Goal: Transaction & Acquisition: Purchase product/service

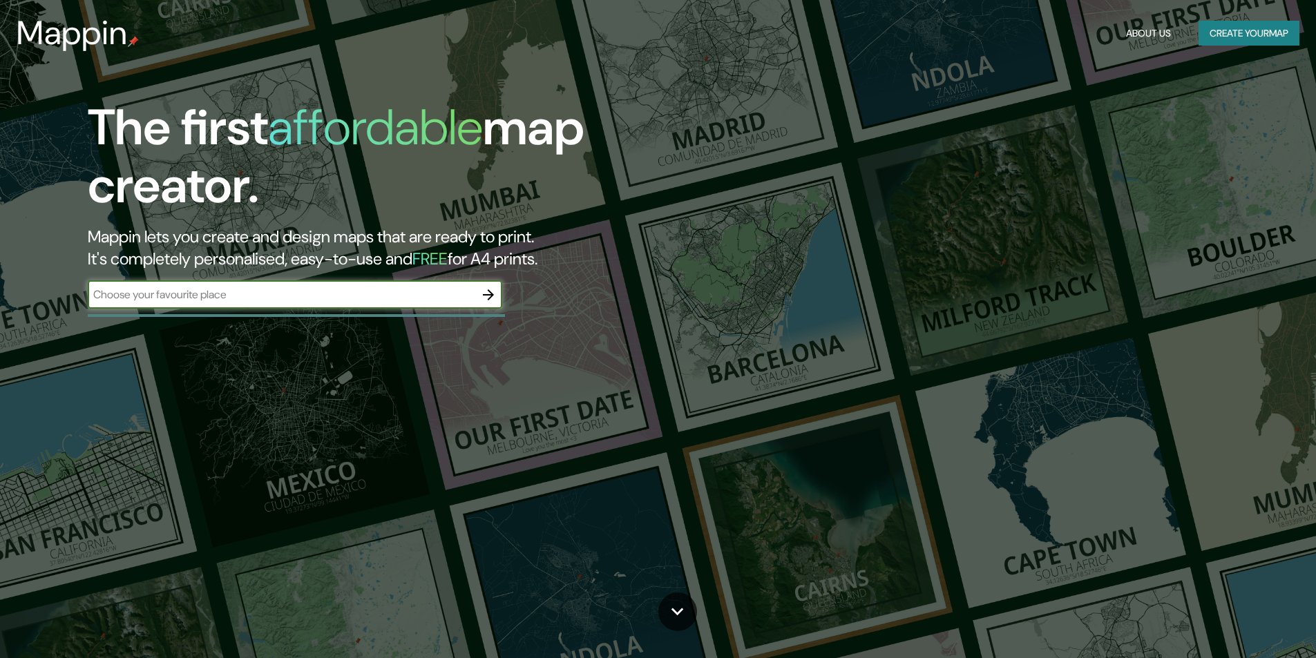
click at [351, 302] on input "text" at bounding box center [281, 295] width 387 height 16
type input "salvador"
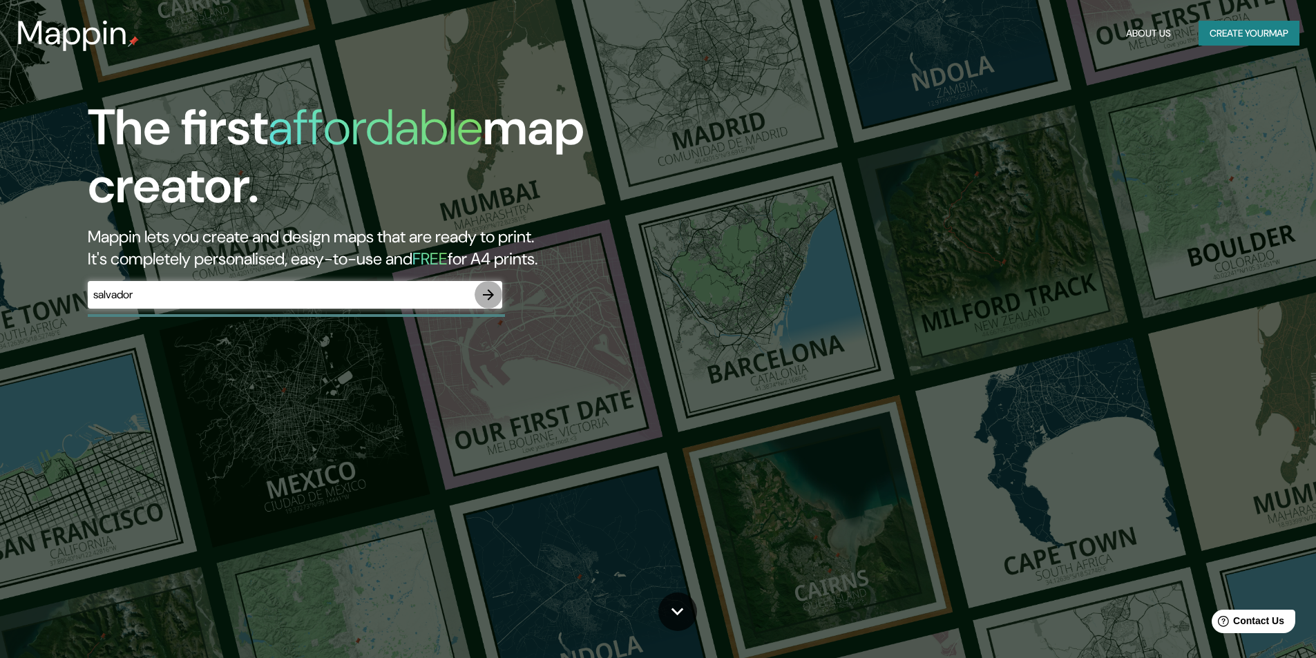
click at [485, 289] on icon "button" at bounding box center [488, 295] width 17 height 17
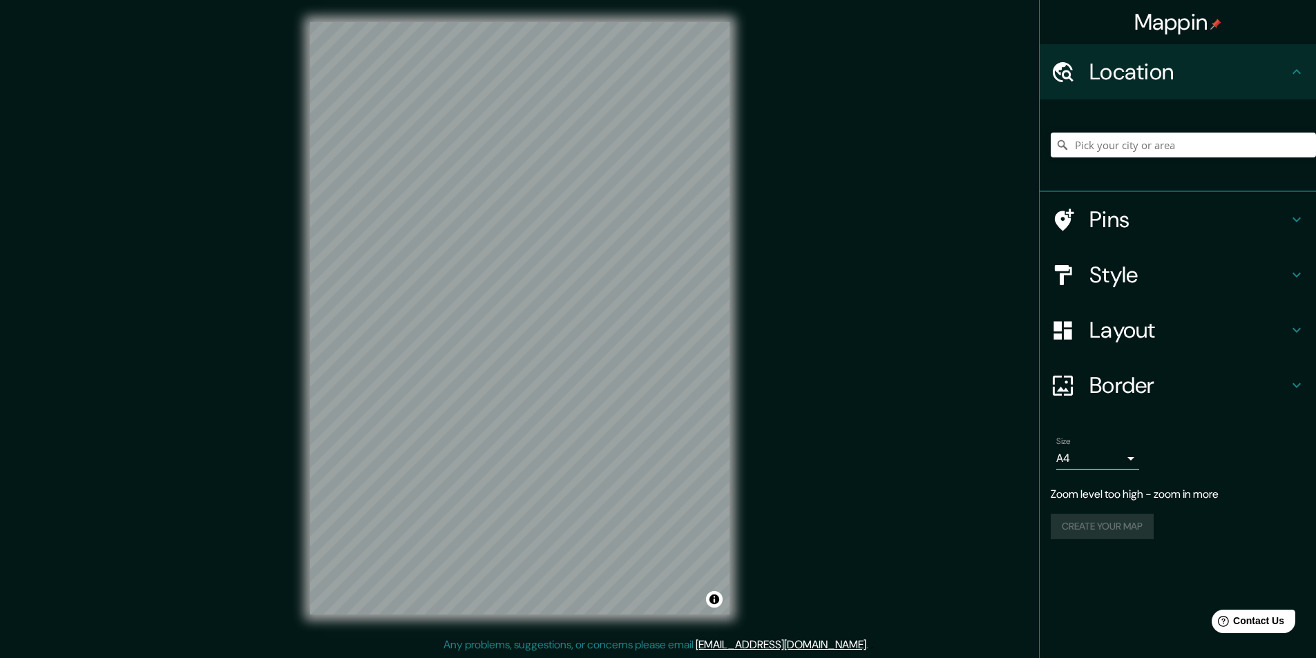
click at [294, 419] on div "© Mapbox © OpenStreetMap Improve this map" at bounding box center [520, 318] width 464 height 637
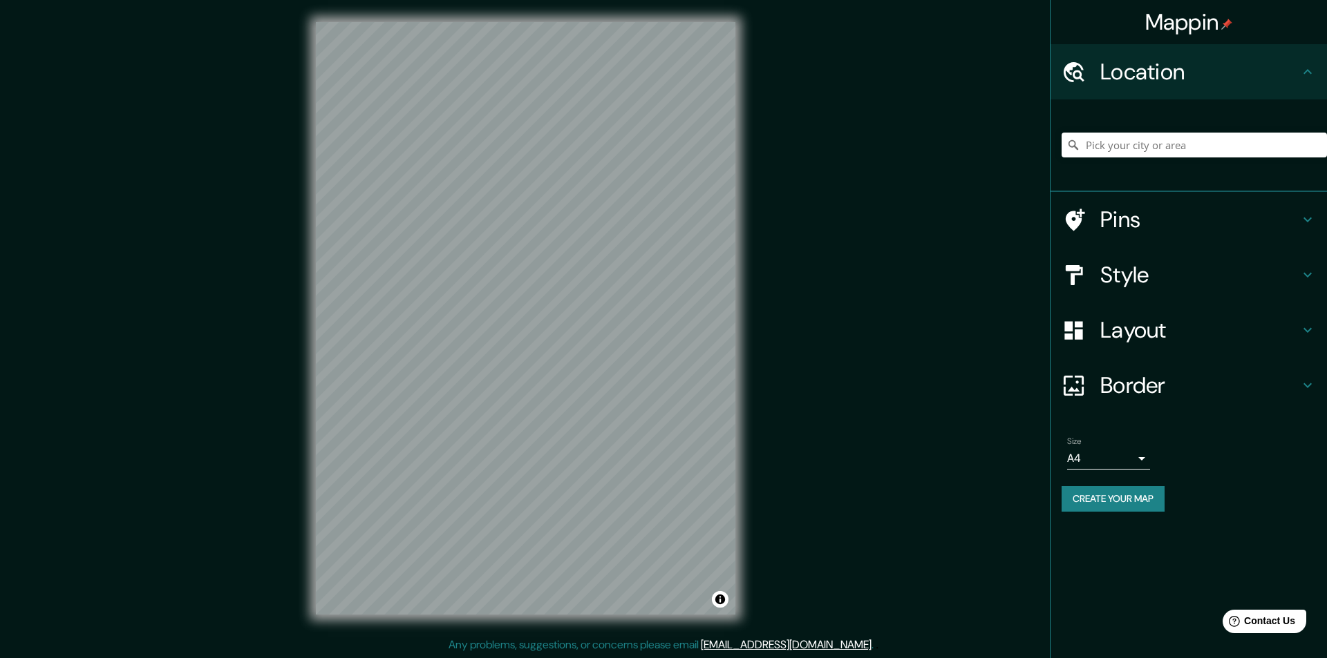
click at [1138, 460] on body "Mappin Location Pins Style Layout Border Choose a border. Hint : you can make l…" at bounding box center [663, 329] width 1327 height 658
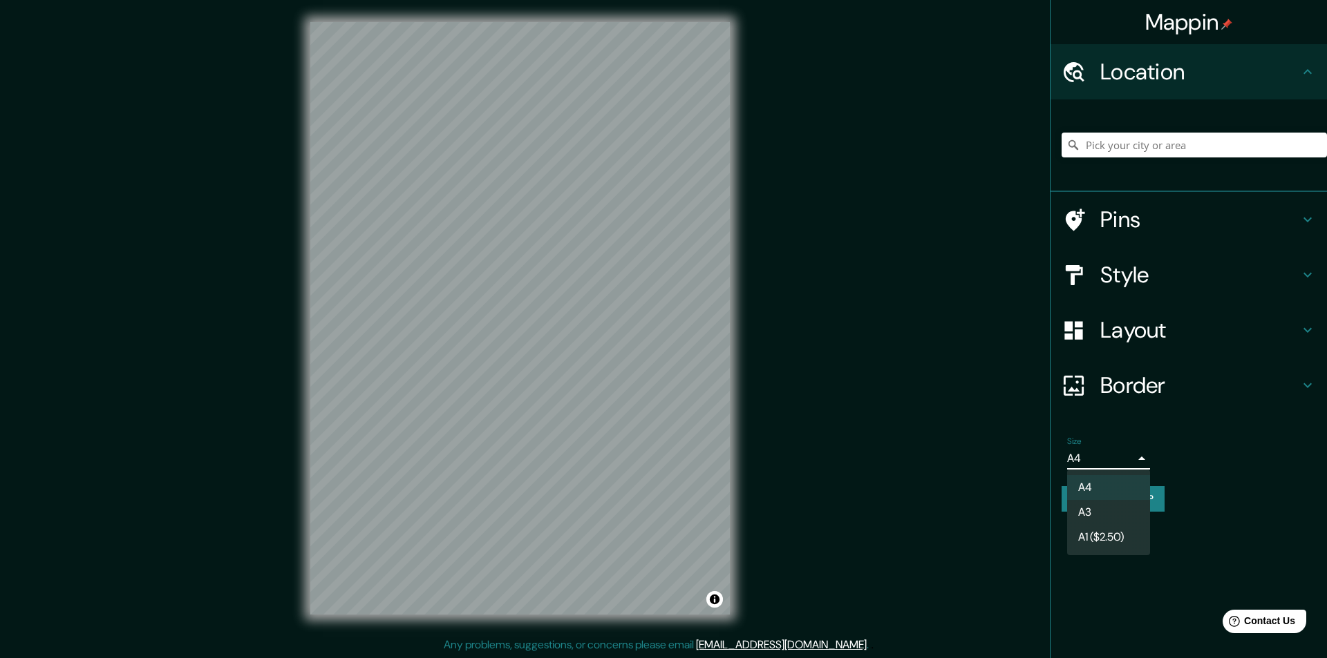
click at [1121, 506] on li "A3" at bounding box center [1108, 512] width 83 height 25
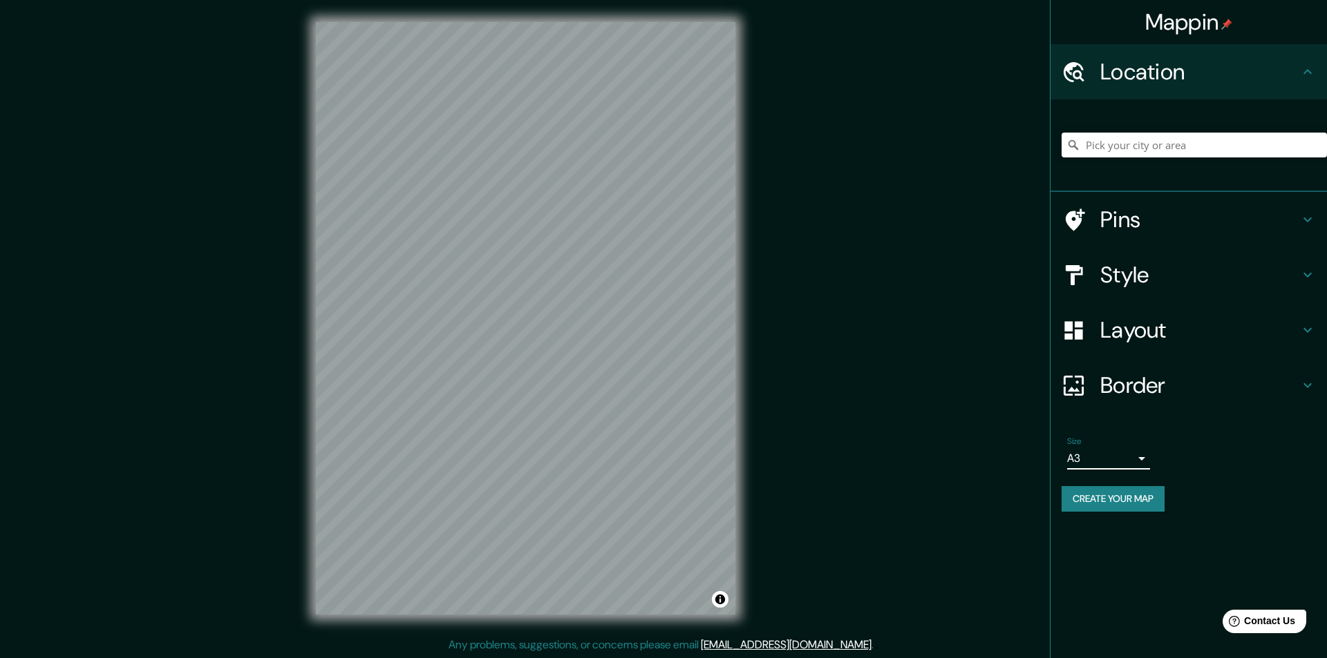
click at [1114, 457] on body "Mappin Location Pins Style Layout Border Choose a border. Hint : you can make l…" at bounding box center [663, 329] width 1327 height 658
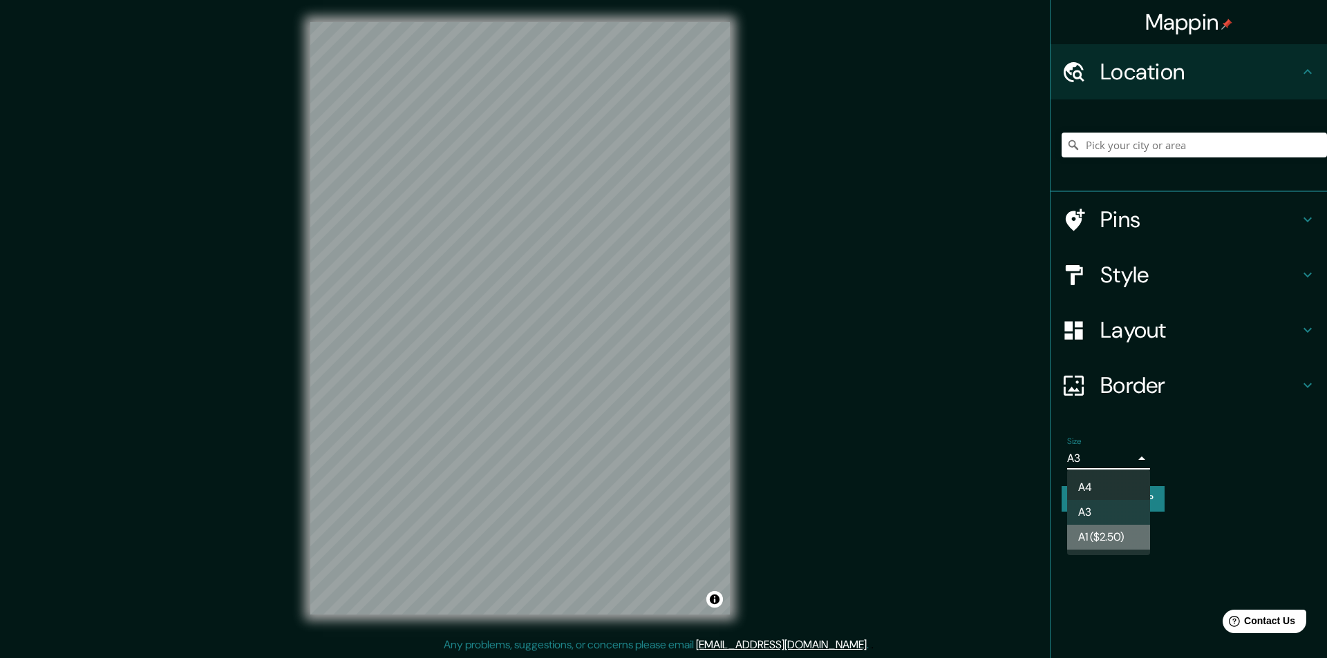
click at [1114, 535] on li "A1 ($2.50)" at bounding box center [1108, 537] width 83 height 25
click at [1105, 464] on body "Mappin Location Pins Style Layout Border Choose a border. Hint : you can make l…" at bounding box center [663, 329] width 1327 height 658
click at [1101, 486] on li "A4" at bounding box center [1108, 487] width 83 height 25
type input "single"
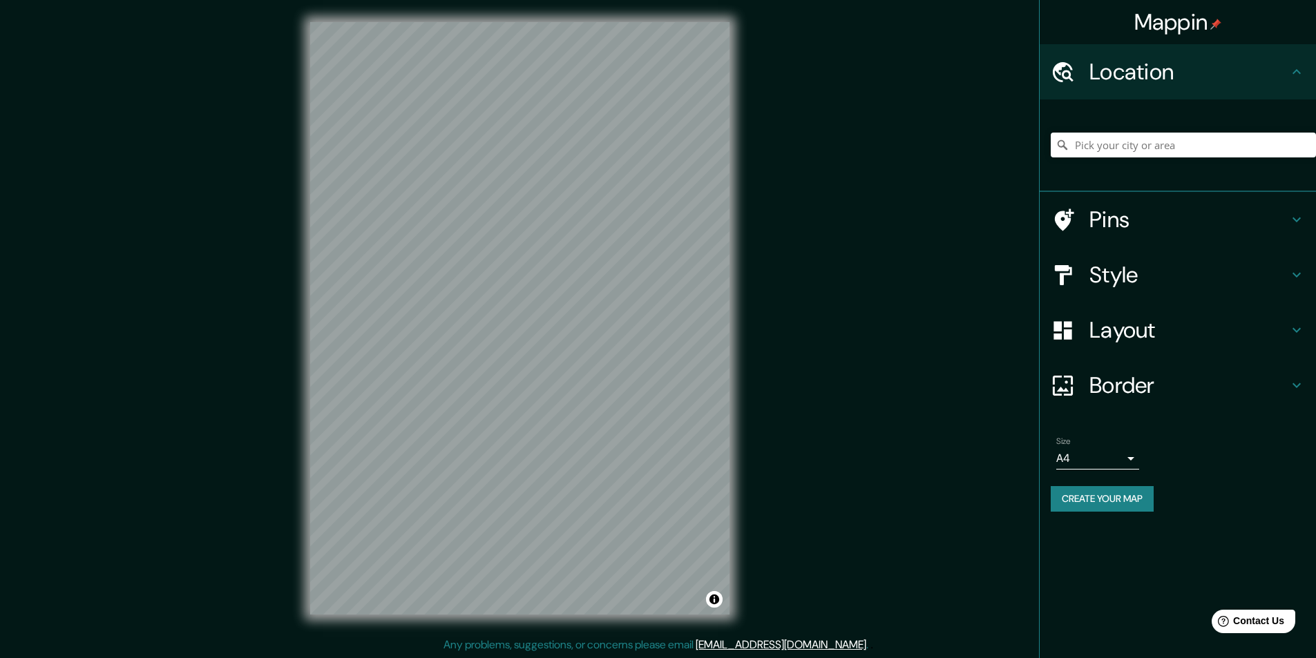
click at [1269, 275] on h4 "Style" at bounding box center [1189, 275] width 199 height 28
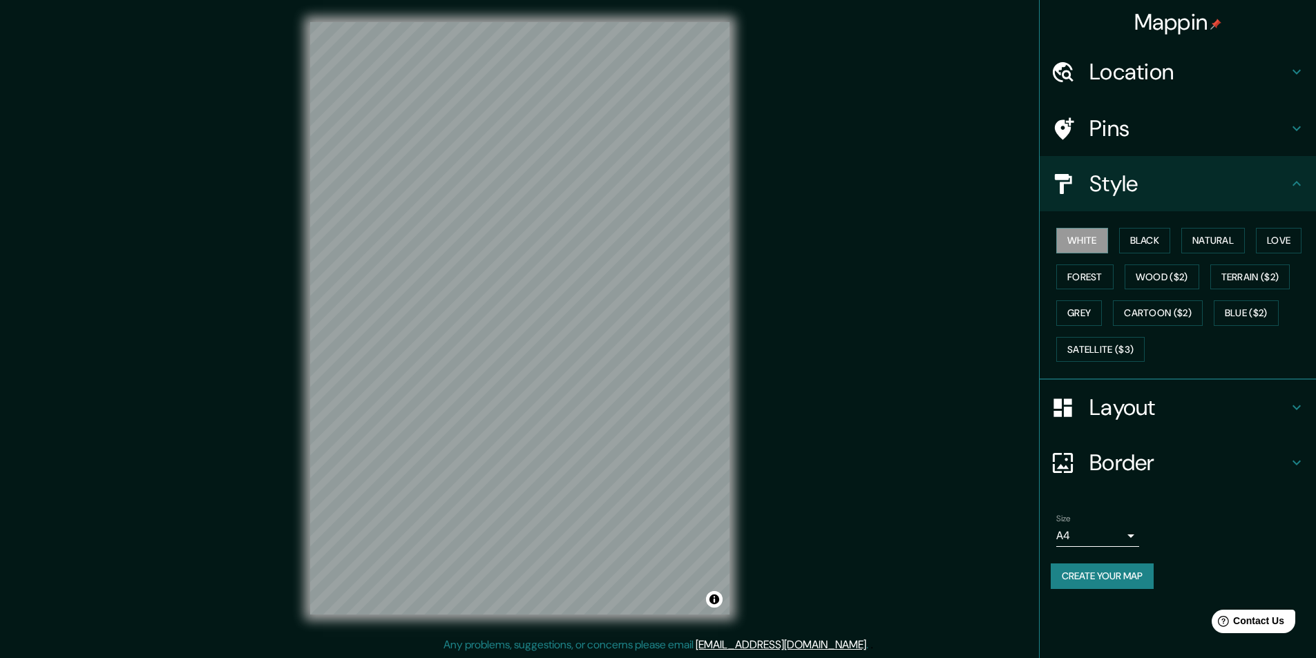
click at [1171, 182] on h4 "Style" at bounding box center [1189, 184] width 199 height 28
click at [1291, 189] on icon at bounding box center [1297, 183] width 17 height 17
click at [1110, 353] on button "Satellite ($3)" at bounding box center [1100, 350] width 88 height 26
click at [1088, 251] on button "White" at bounding box center [1082, 241] width 52 height 26
click at [1143, 245] on button "Black" at bounding box center [1145, 241] width 52 height 26
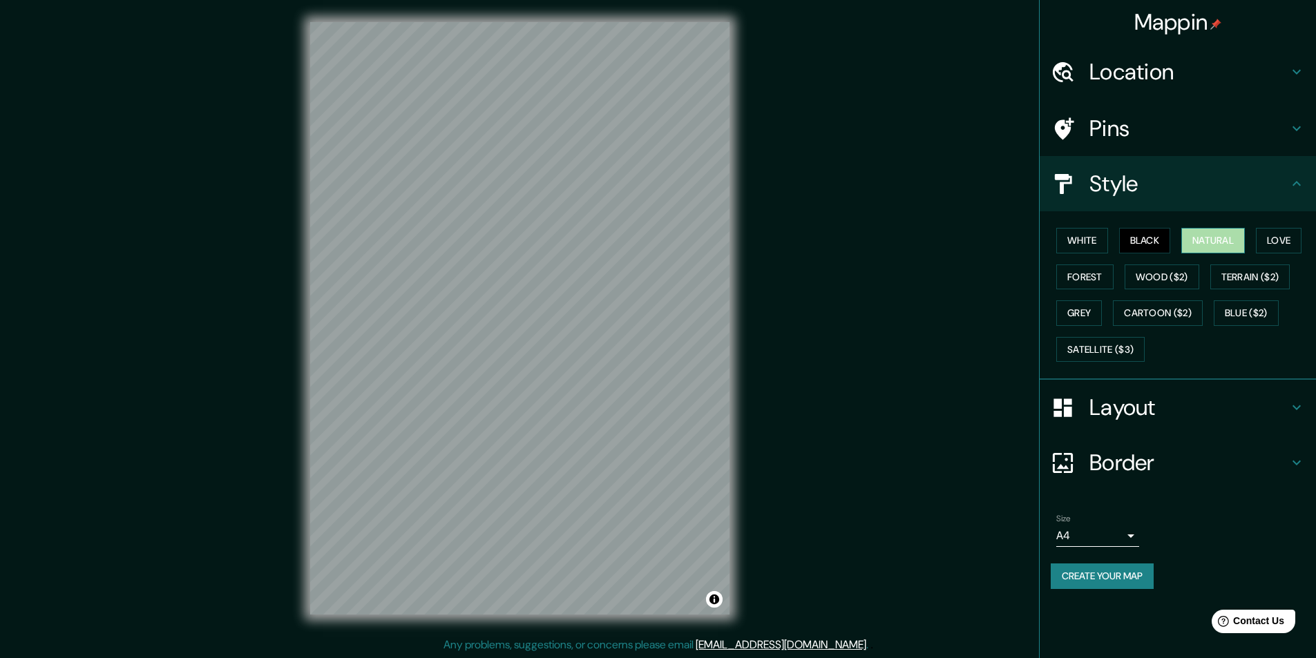
click at [1203, 245] on button "Natural" at bounding box center [1213, 241] width 64 height 26
click at [1104, 272] on button "Forest" at bounding box center [1084, 278] width 57 height 26
click at [1206, 243] on button "Natural" at bounding box center [1213, 241] width 64 height 26
click at [1149, 409] on h4 "Layout" at bounding box center [1189, 408] width 199 height 28
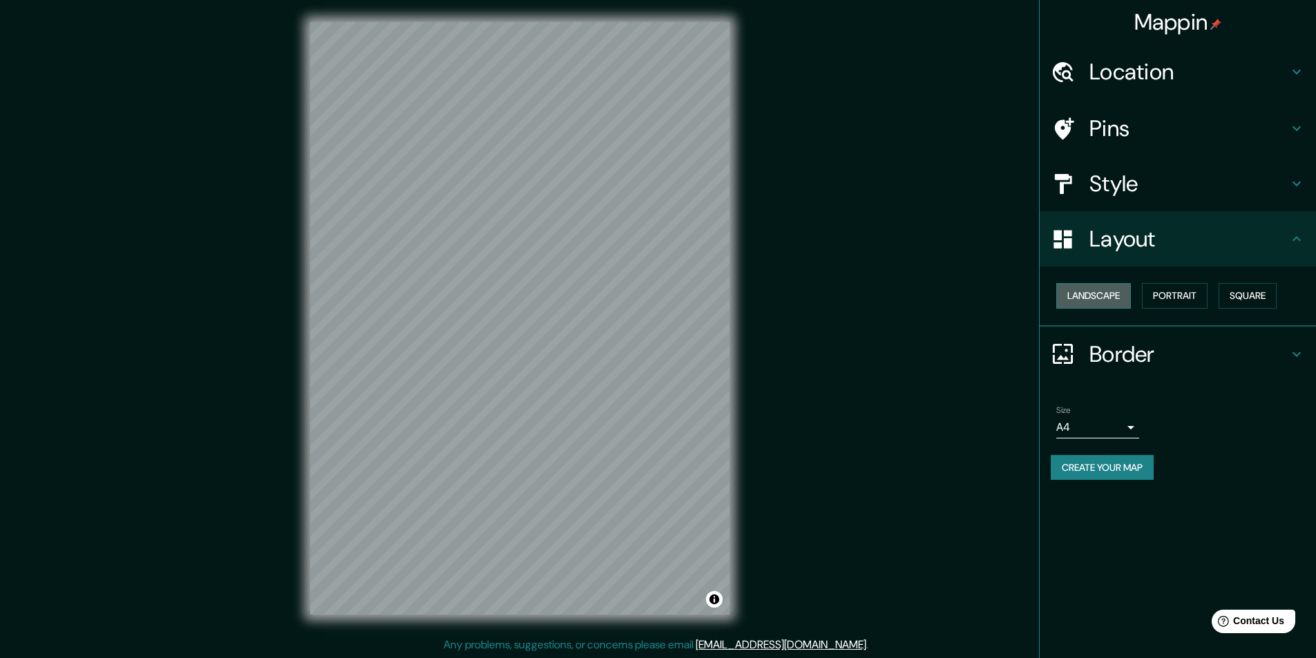
click at [1101, 299] on button "Landscape" at bounding box center [1093, 296] width 75 height 26
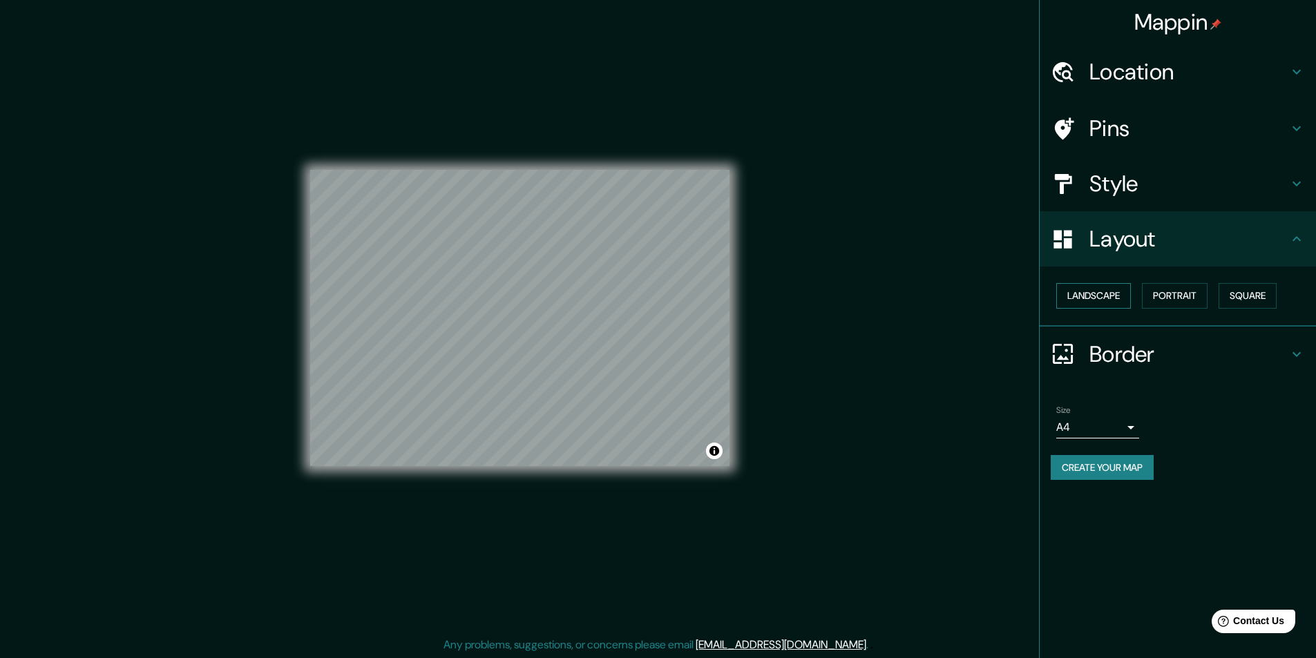
click at [1101, 299] on button "Landscape" at bounding box center [1093, 296] width 75 height 26
click at [1242, 299] on button "Square" at bounding box center [1248, 296] width 58 height 26
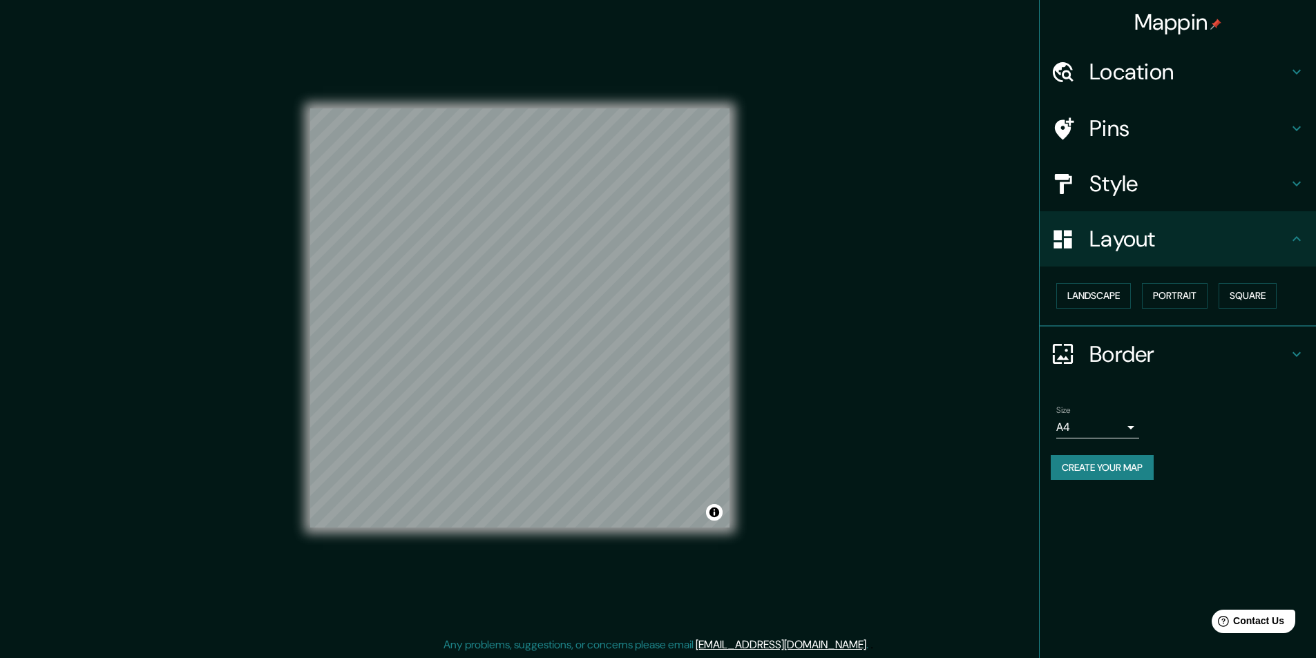
click at [1228, 254] on div "Layout" at bounding box center [1178, 238] width 276 height 55
click at [1311, 254] on div "Layout" at bounding box center [1178, 238] width 276 height 55
click at [1286, 339] on div "Border" at bounding box center [1178, 354] width 276 height 55
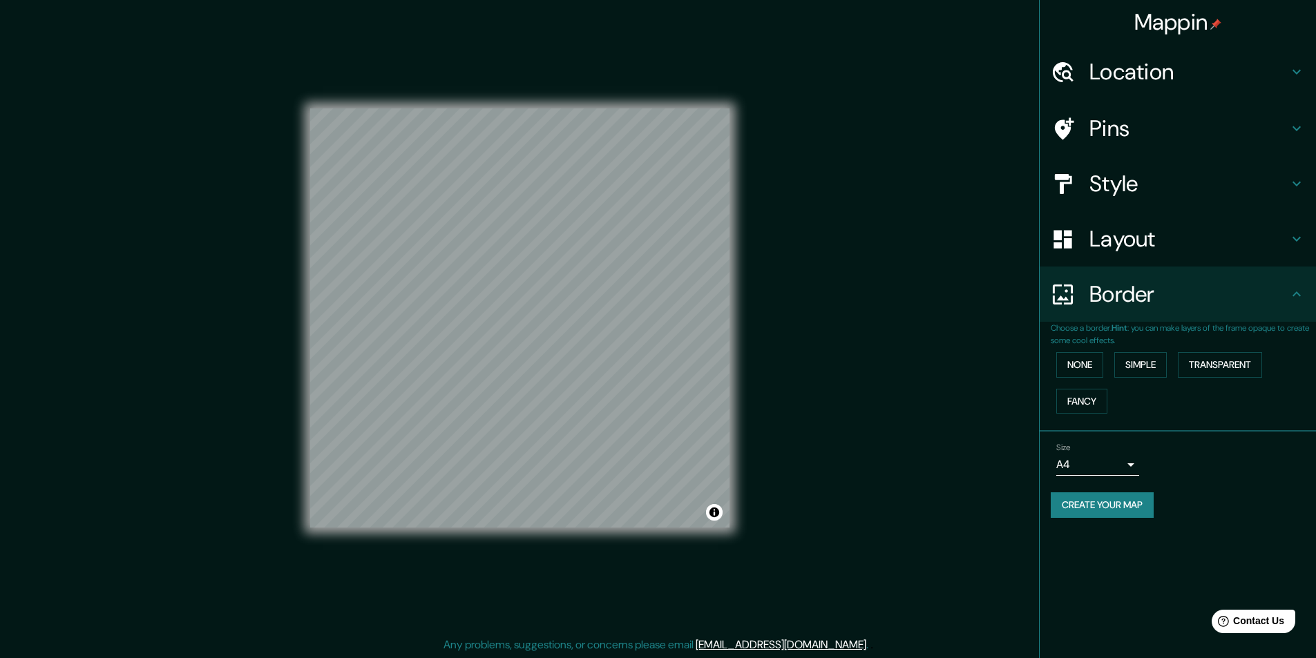
click at [1143, 298] on h4 "Border" at bounding box center [1189, 295] width 199 height 28
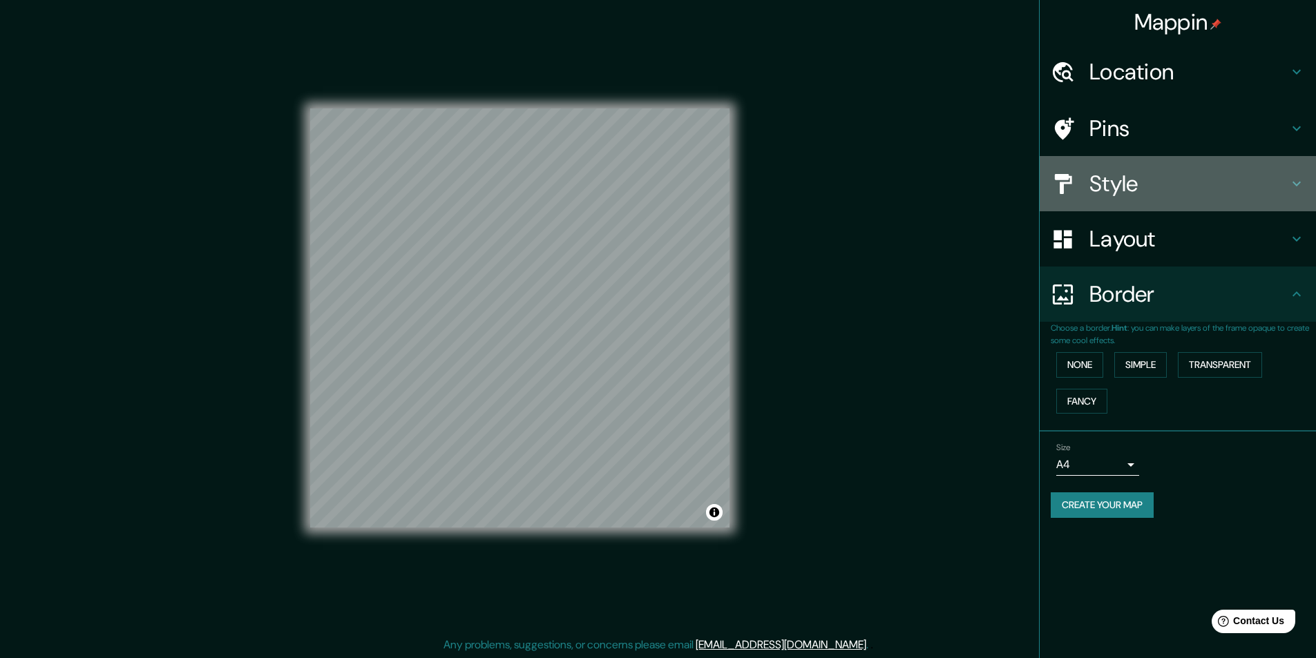
click at [1159, 199] on div "Style" at bounding box center [1178, 183] width 276 height 55
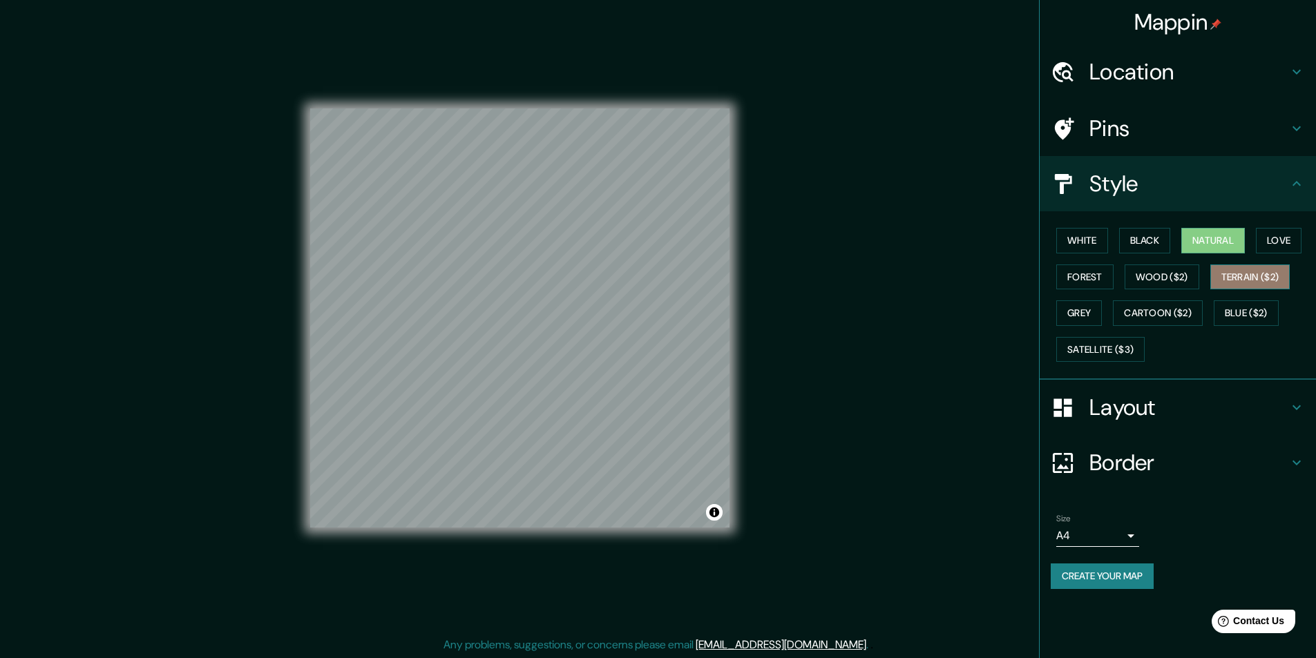
click at [1231, 272] on button "Terrain ($2)" at bounding box center [1250, 278] width 80 height 26
click at [1238, 314] on button "Blue ($2)" at bounding box center [1246, 314] width 65 height 26
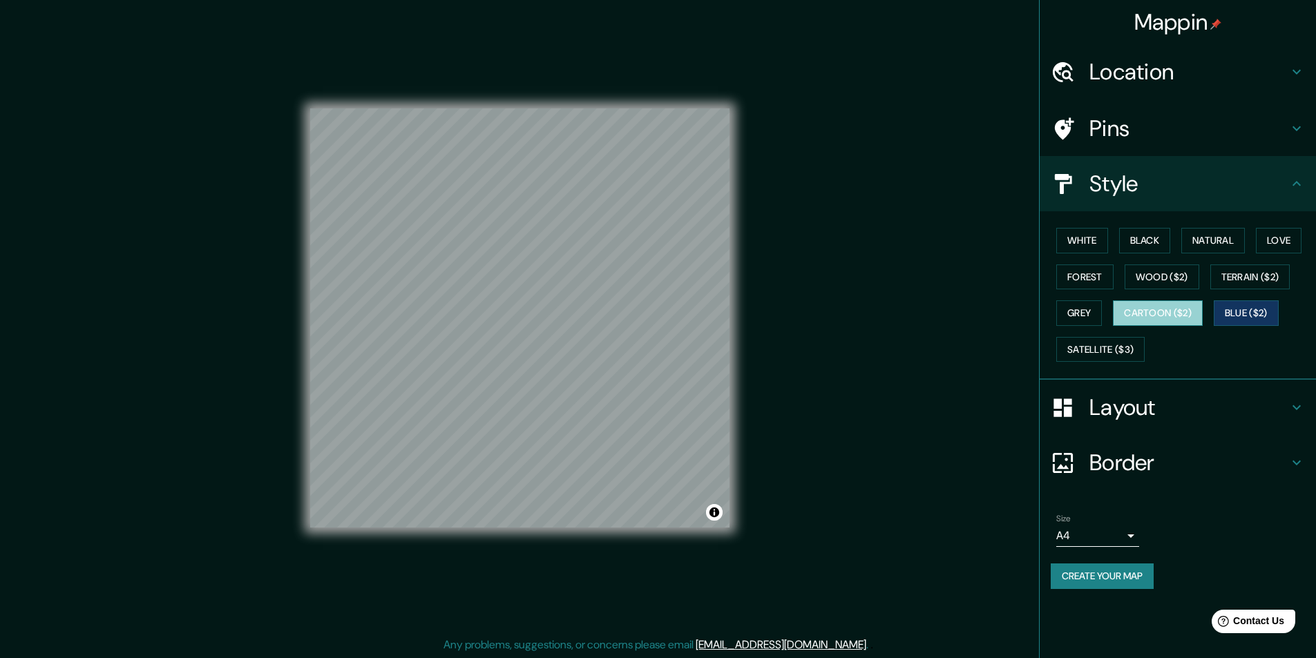
click at [1184, 317] on button "Cartoon ($2)" at bounding box center [1158, 314] width 90 height 26
click at [1086, 314] on button "Grey" at bounding box center [1079, 314] width 46 height 26
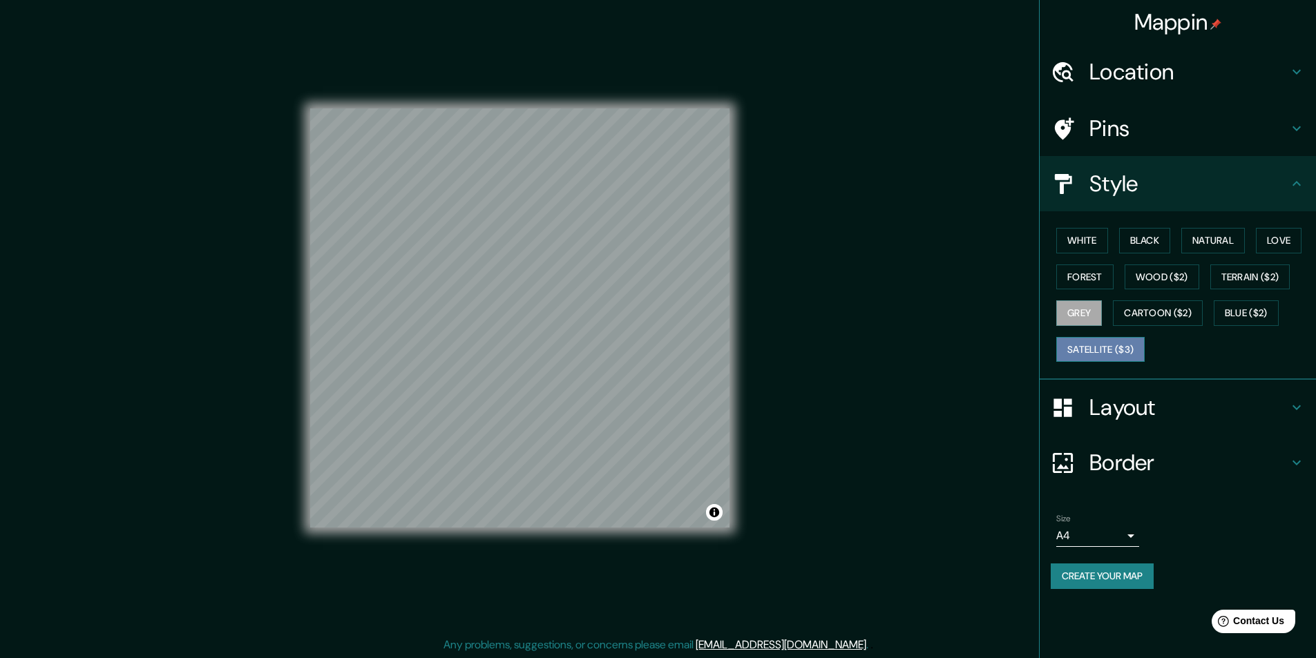
click at [1092, 354] on button "Satellite ($3)" at bounding box center [1100, 350] width 88 height 26
click at [1150, 239] on button "Black" at bounding box center [1145, 241] width 52 height 26
click at [1202, 235] on button "Natural" at bounding box center [1213, 241] width 64 height 26
click at [1089, 248] on button "White" at bounding box center [1082, 241] width 52 height 26
click at [1210, 234] on button "Natural" at bounding box center [1213, 241] width 64 height 26
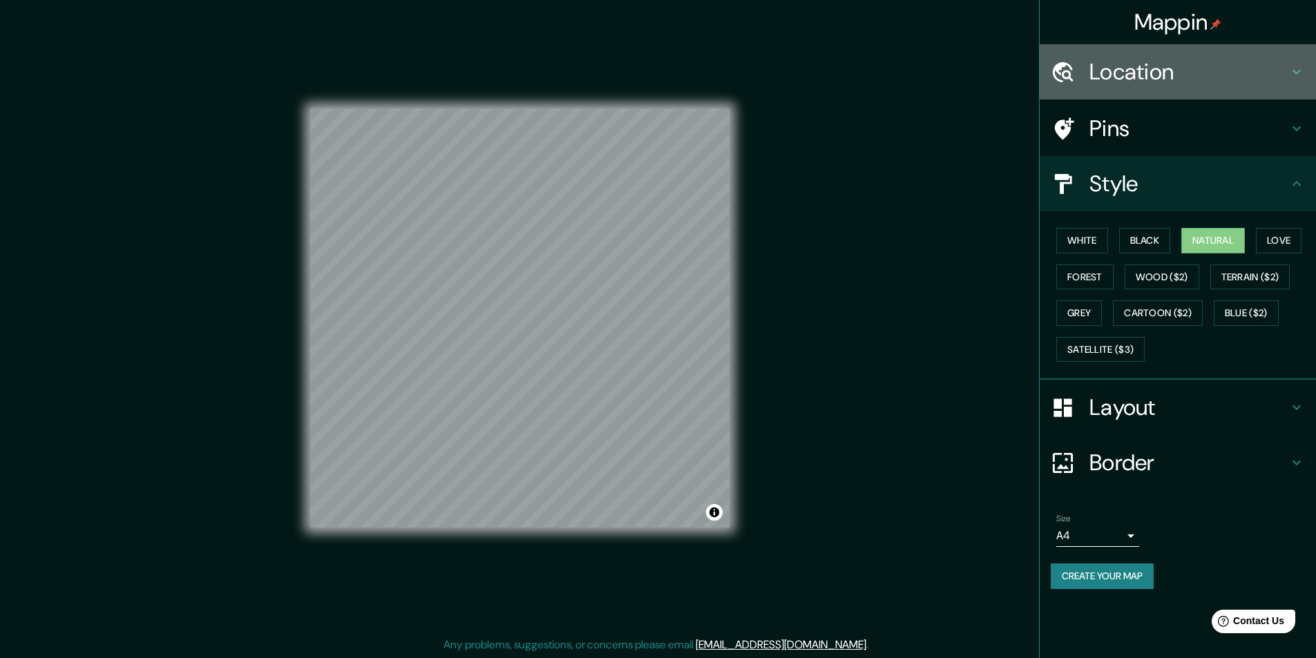
click at [1141, 79] on h4 "Location" at bounding box center [1189, 72] width 199 height 28
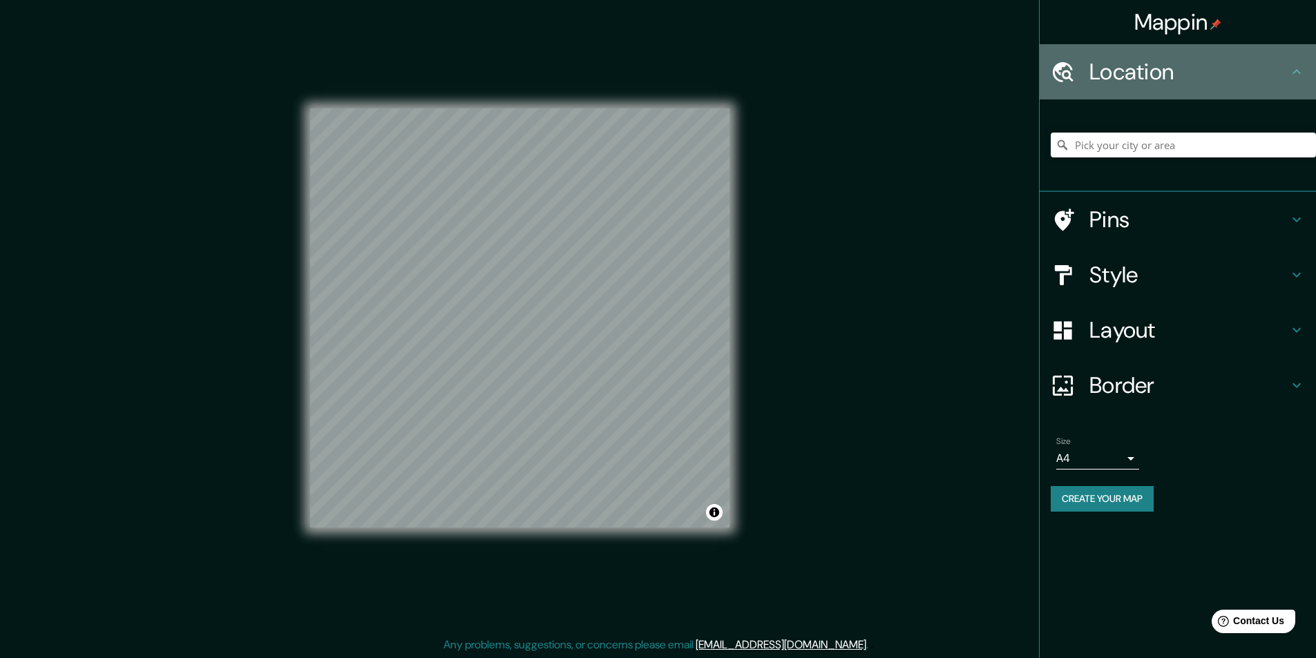
click at [1141, 79] on h4 "Location" at bounding box center [1189, 72] width 199 height 28
